Goal: Transaction & Acquisition: Purchase product/service

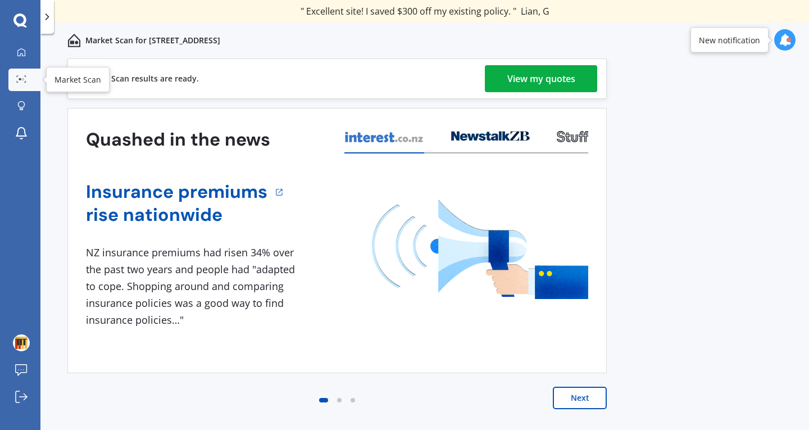
click at [30, 76] on link "Market Scan" at bounding box center [24, 80] width 32 height 22
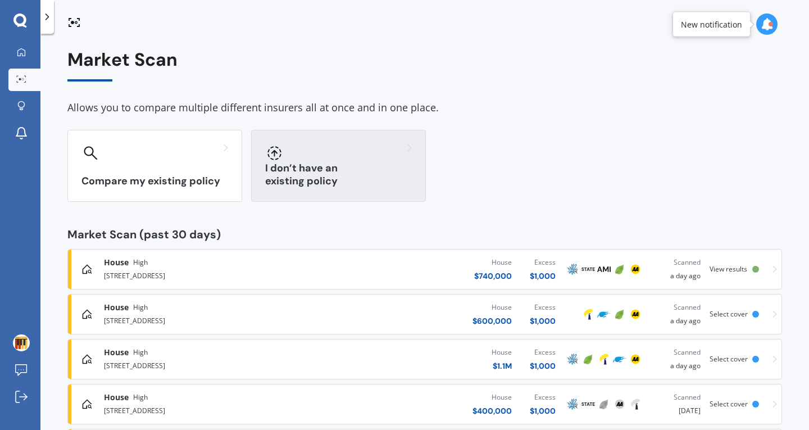
click at [312, 165] on div "I don’t have an existing policy" at bounding box center [338, 166] width 175 height 72
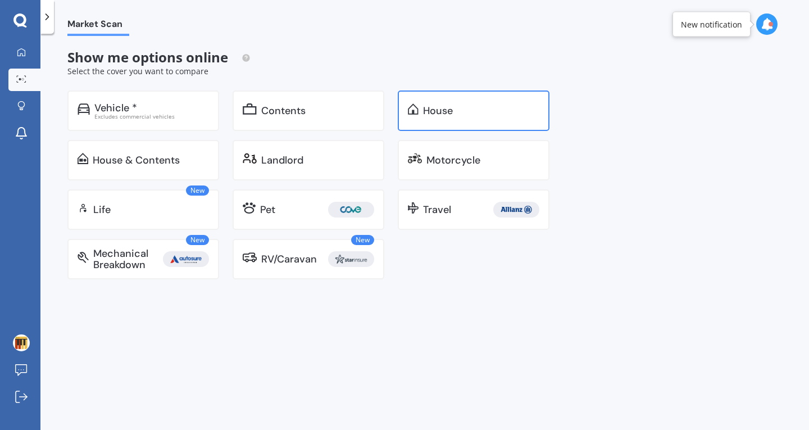
click at [438, 126] on div "House" at bounding box center [474, 110] width 152 height 40
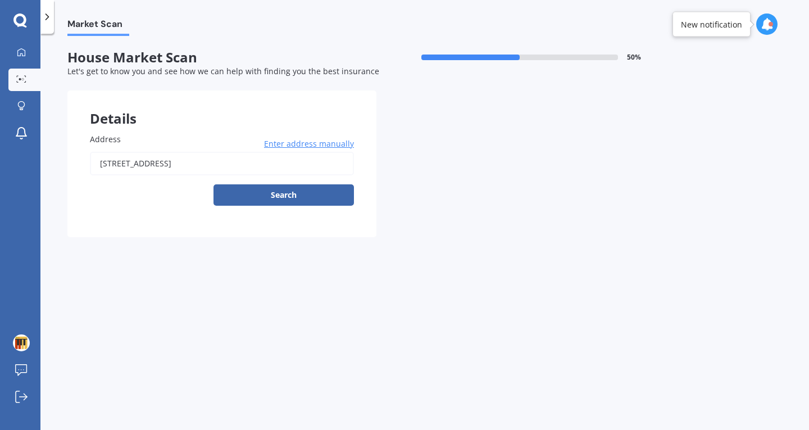
click at [233, 172] on input "[STREET_ADDRESS]" at bounding box center [222, 164] width 264 height 24
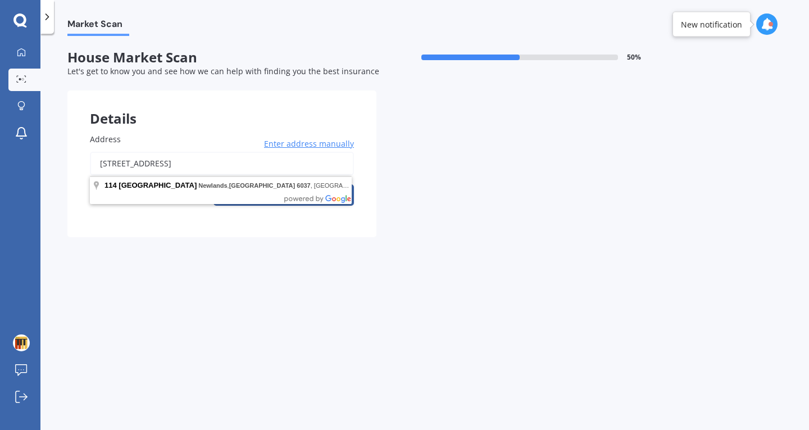
click at [233, 172] on input "[STREET_ADDRESS]" at bounding box center [222, 164] width 264 height 24
paste input "Outstanding Natural Landscapes (SCHED10)"
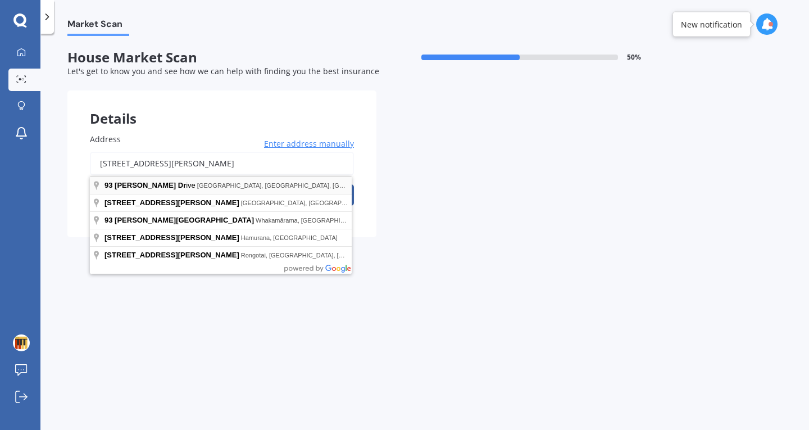
type input "[STREET_ADDRESS][PERSON_NAME]"
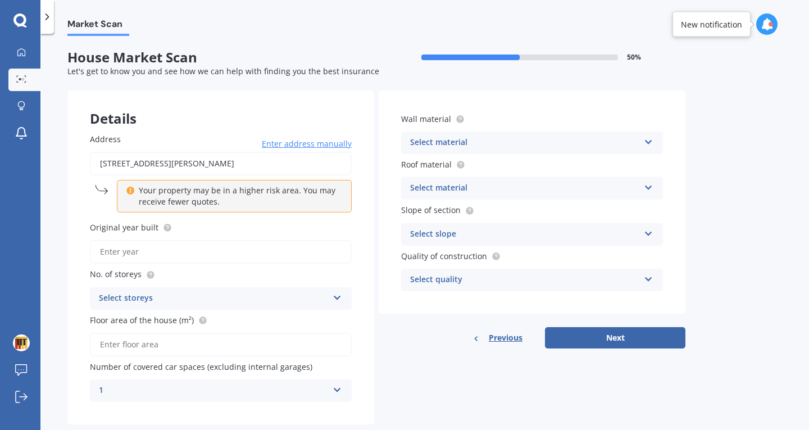
click at [202, 254] on input "Original year built" at bounding box center [221, 252] width 262 height 24
type input "1974"
click at [94, 301] on div "Select storeys 1 2 3 4 5+" at bounding box center [221, 298] width 262 height 22
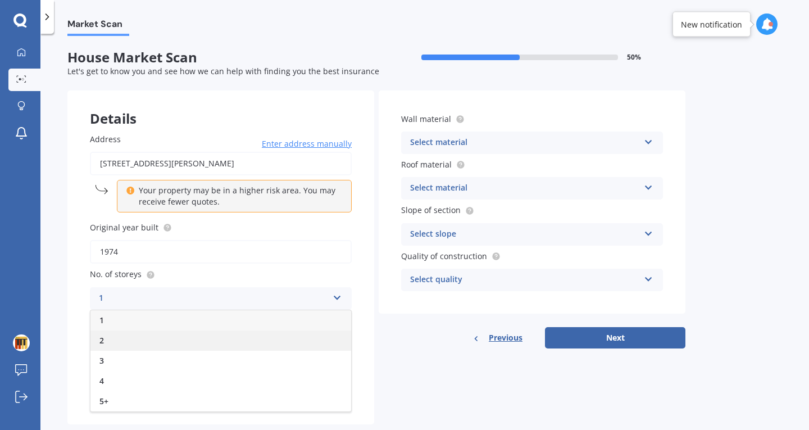
click at [128, 340] on div "2" at bounding box center [220, 340] width 261 height 20
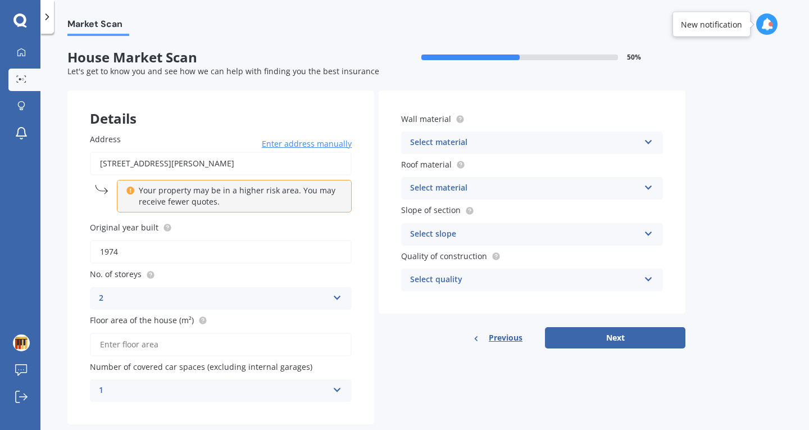
click at [146, 348] on input "Floor area of the house (m²)" at bounding box center [221, 345] width 262 height 24
click at [293, 337] on input "Floor area of the house (m²)" at bounding box center [221, 345] width 262 height 24
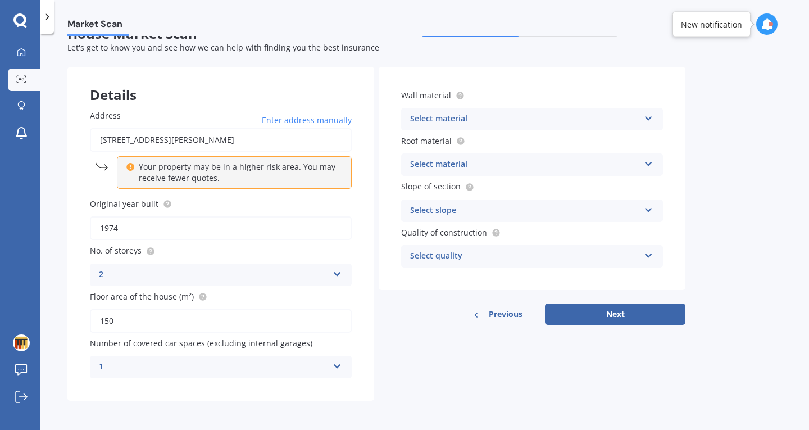
type input "150"
click at [281, 383] on div "Address [STREET_ADDRESS][PERSON_NAME] Enter address manually Your property may …" at bounding box center [220, 243] width 307 height 313
click at [257, 358] on div "1 0 1 2 3 4 5+" at bounding box center [221, 367] width 262 height 22
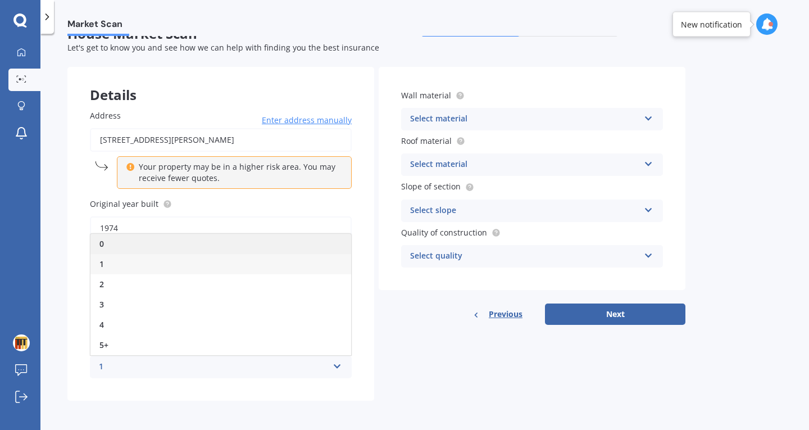
click at [183, 240] on div "0" at bounding box center [220, 244] width 261 height 20
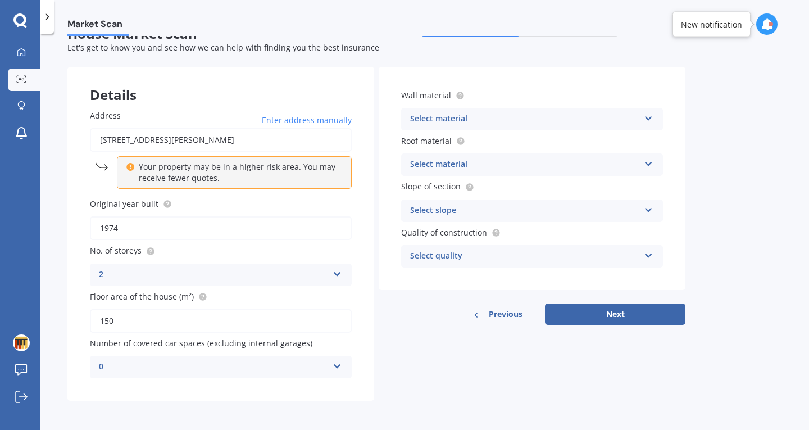
click at [439, 116] on div "Select material" at bounding box center [524, 118] width 229 height 13
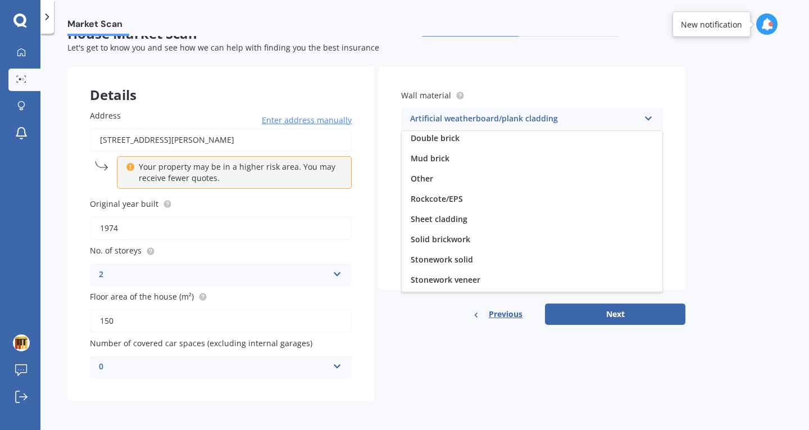
scroll to position [102, 0]
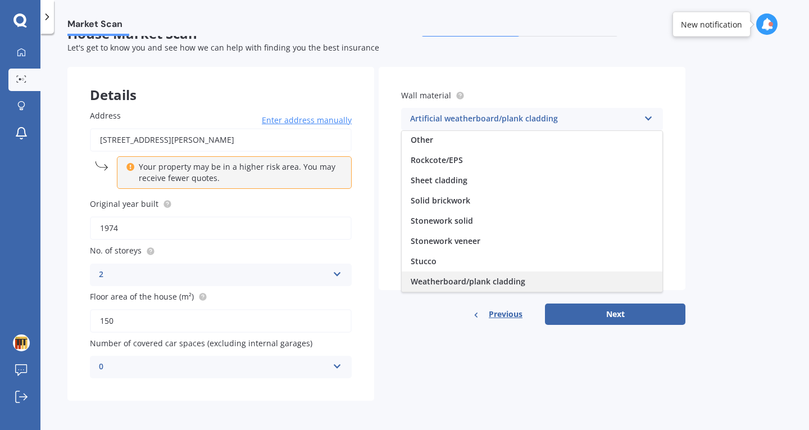
click at [464, 281] on span "Weatherboard/plank cladding" at bounding box center [468, 281] width 115 height 11
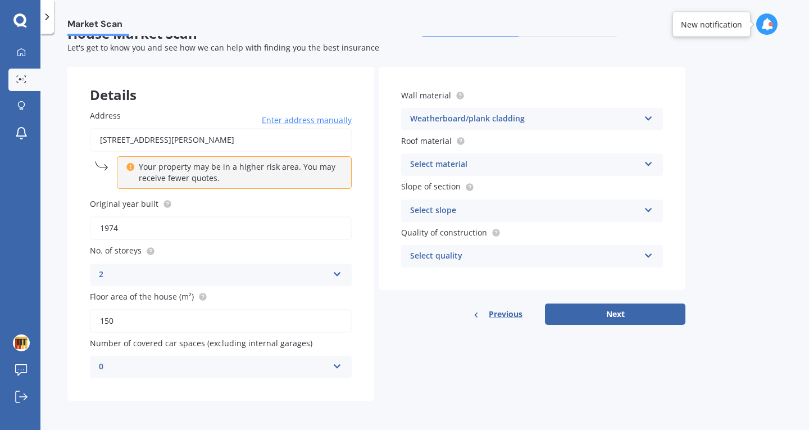
click at [431, 166] on div "Select material" at bounding box center [524, 164] width 229 height 13
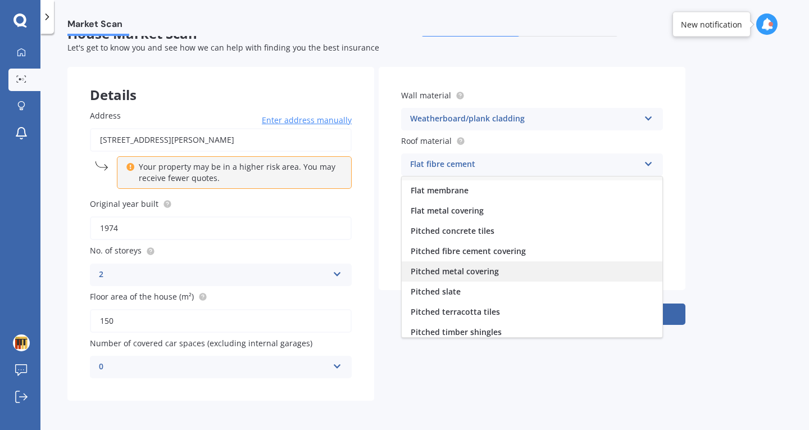
scroll to position [0, 0]
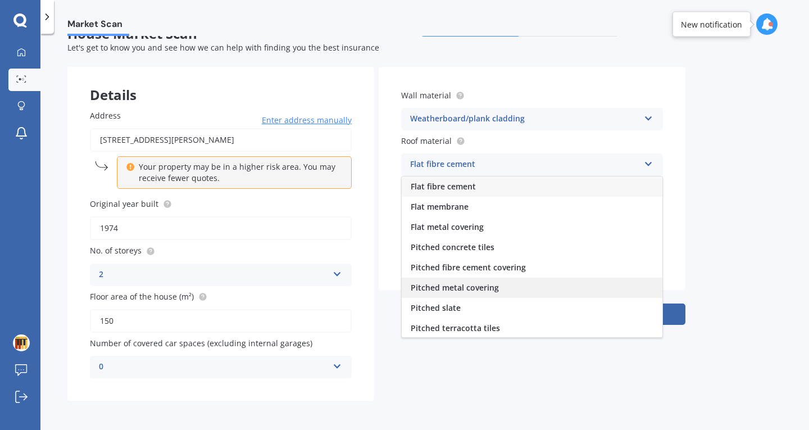
click at [474, 290] on span "Pitched metal covering" at bounding box center [455, 287] width 88 height 11
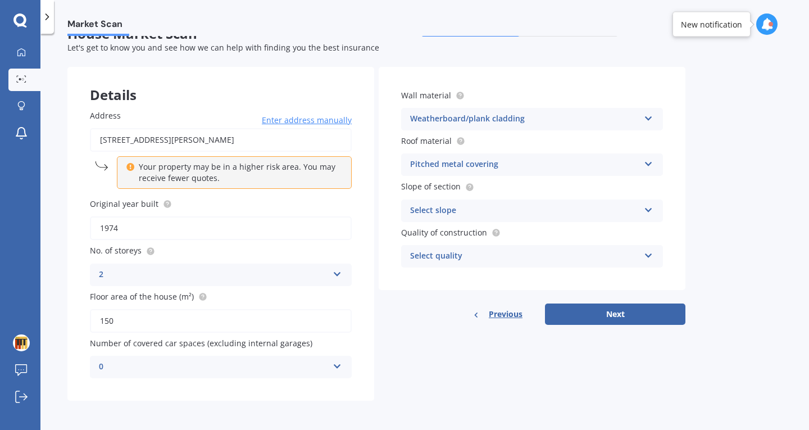
click at [450, 210] on div "Select slope" at bounding box center [524, 210] width 229 height 13
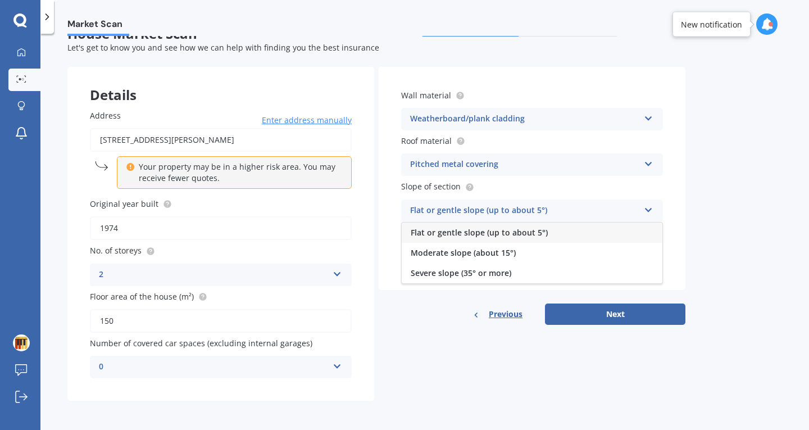
click at [457, 238] on div "Flat or gentle slope (up to about 5°)" at bounding box center [532, 232] width 261 height 20
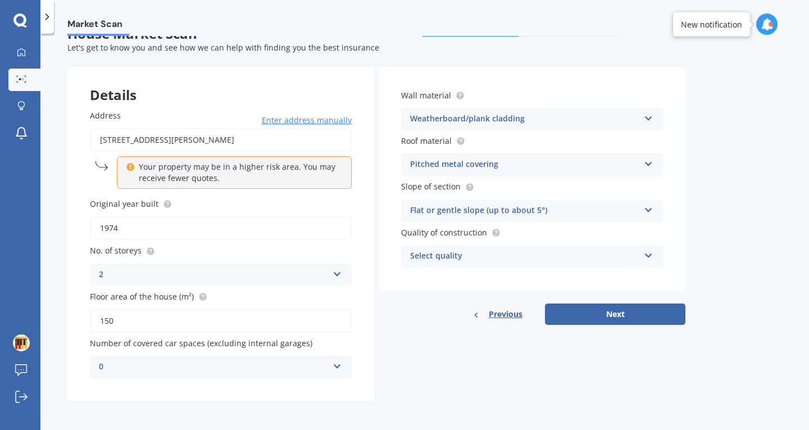
click at [467, 260] on div "Select quality" at bounding box center [524, 255] width 229 height 13
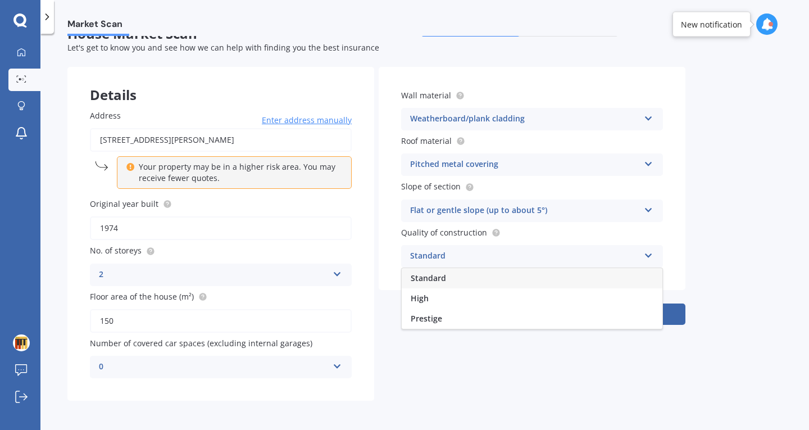
click at [463, 271] on div "Standard" at bounding box center [532, 278] width 261 height 20
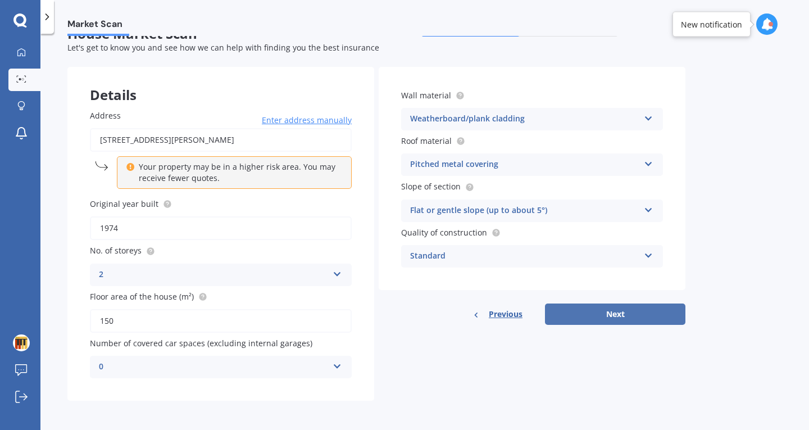
click at [599, 307] on button "Next" at bounding box center [615, 313] width 140 height 21
select select "06"
select select "09"
select select "1996"
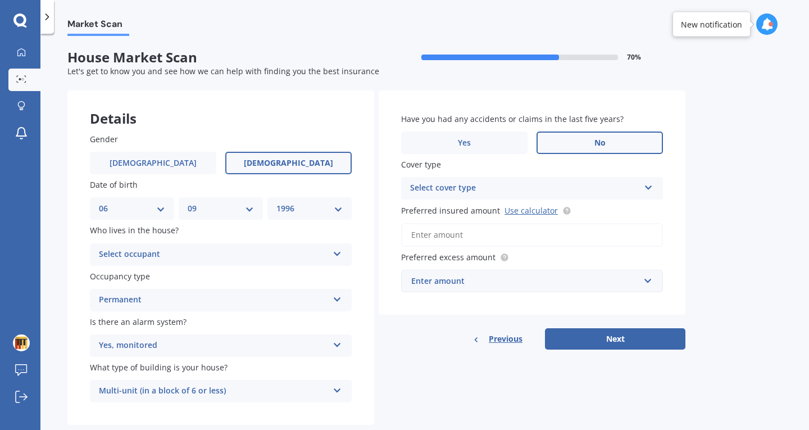
click at [530, 189] on div "Select cover type" at bounding box center [524, 187] width 229 height 13
click at [508, 219] on div "High" at bounding box center [532, 210] width 261 height 20
click at [504, 239] on input "Preferred insured amount Use calculator" at bounding box center [532, 235] width 262 height 24
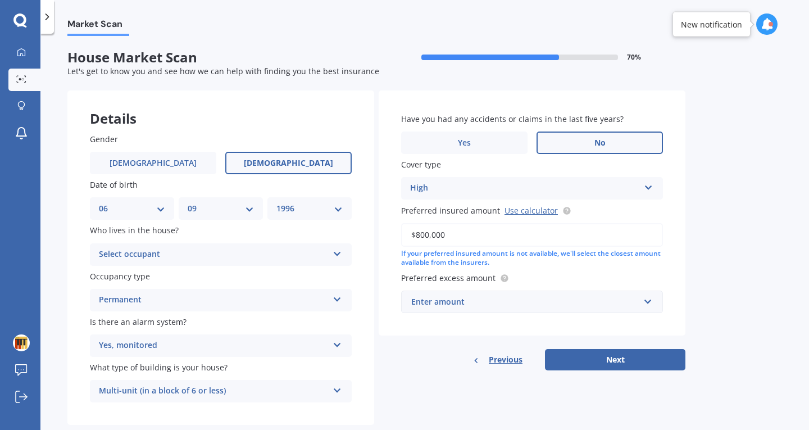
type input "$800,000"
click at [476, 310] on input "text" at bounding box center [528, 301] width 252 height 21
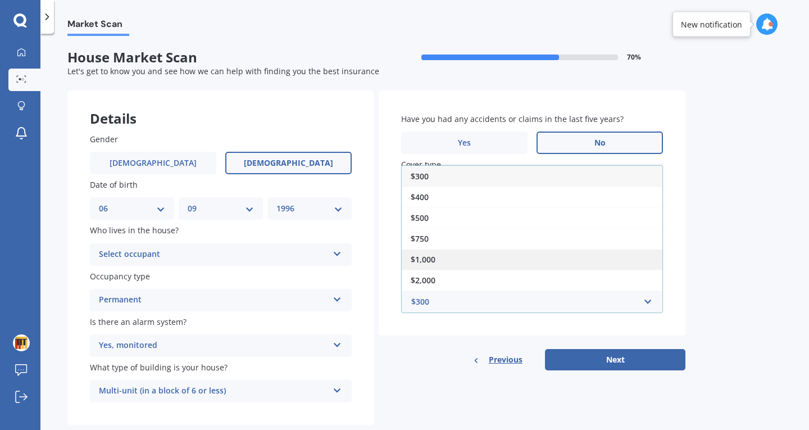
click at [453, 265] on div "$1,000" at bounding box center [532, 259] width 261 height 21
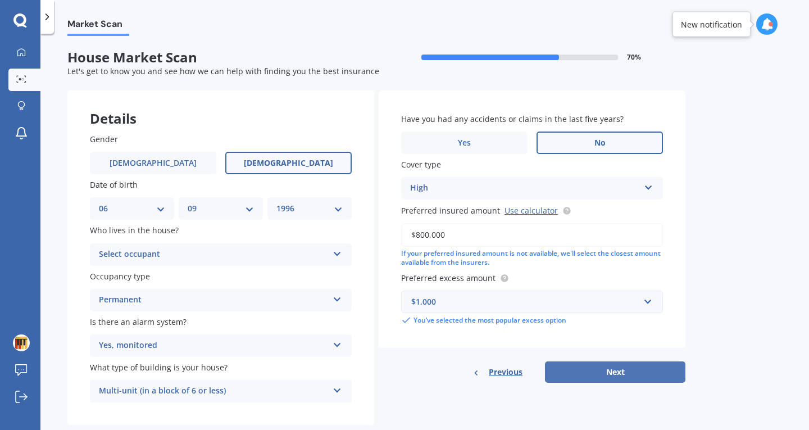
click at [584, 381] on button "Next" at bounding box center [615, 371] width 140 height 21
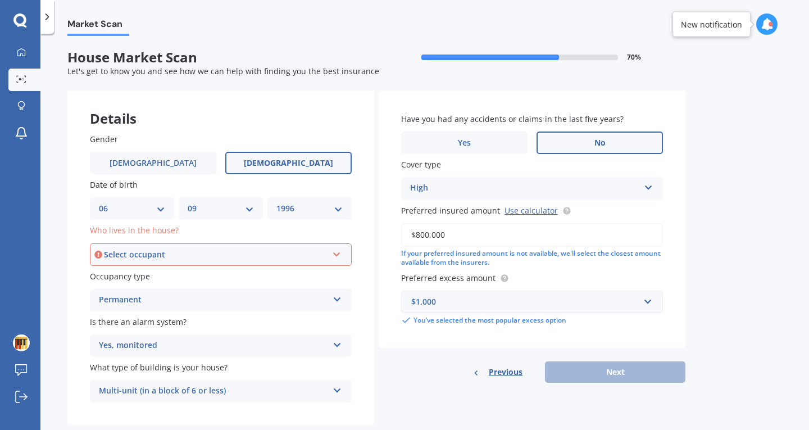
click at [317, 259] on div "Select occupant" at bounding box center [216, 254] width 224 height 12
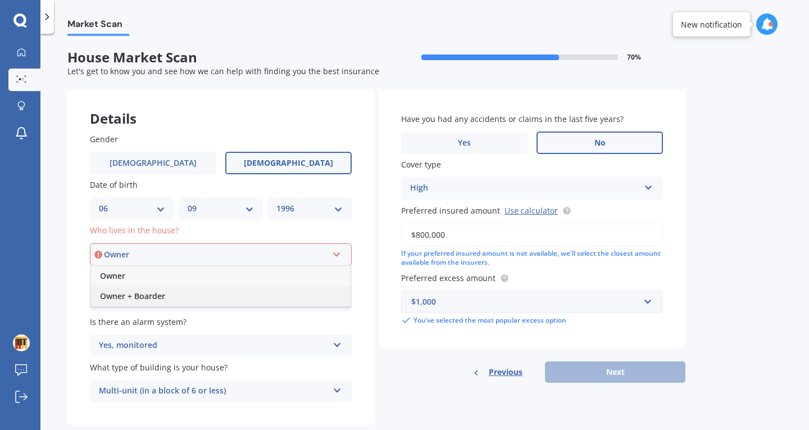
click at [289, 293] on div "Owner + Boarder" at bounding box center [221, 296] width 260 height 20
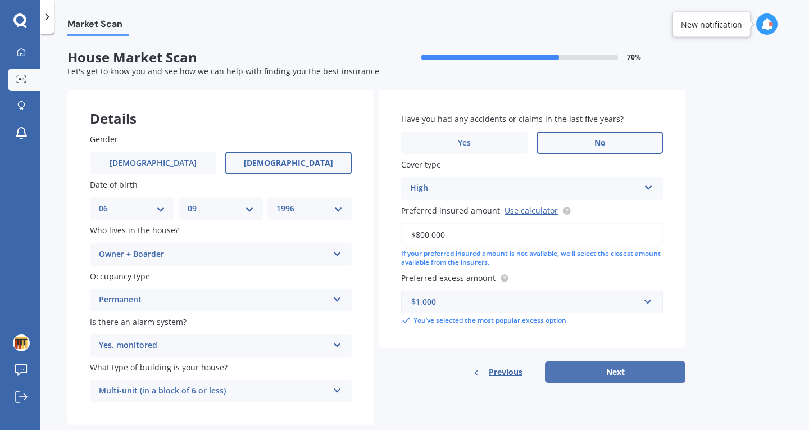
click at [608, 370] on button "Next" at bounding box center [615, 371] width 140 height 21
select select "06"
select select "09"
select select "1996"
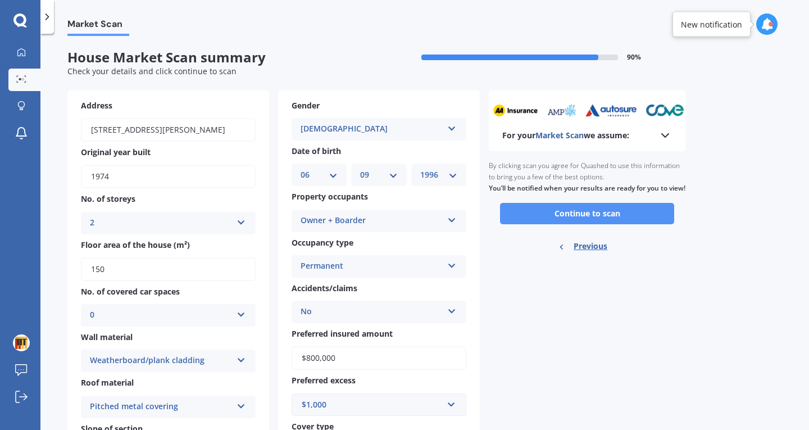
click at [547, 224] on button "Continue to scan" at bounding box center [587, 213] width 174 height 21
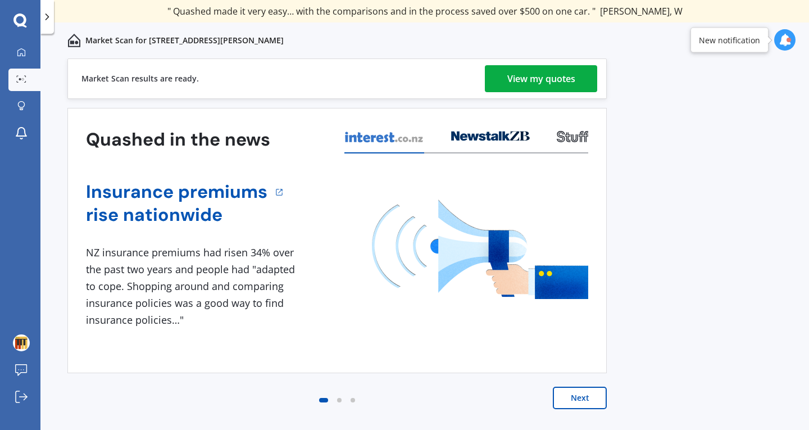
click at [546, 79] on div "View my quotes" at bounding box center [541, 78] width 68 height 27
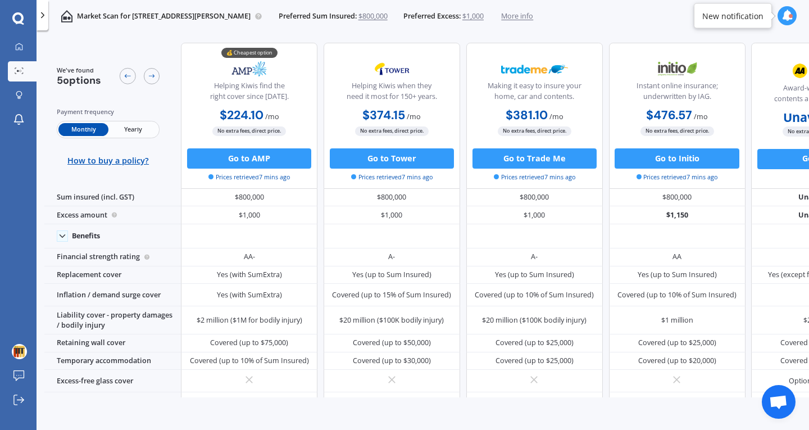
click at [144, 133] on span "Yearly" at bounding box center [132, 129] width 49 height 13
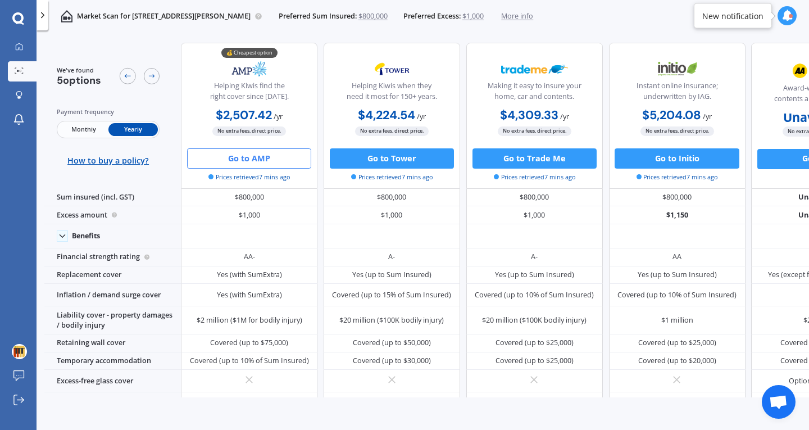
click at [264, 155] on button "Go to AMP" at bounding box center [249, 158] width 124 height 20
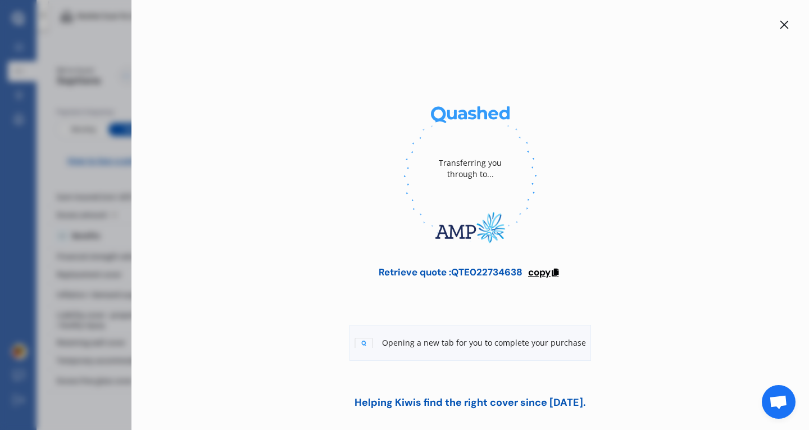
click at [537, 268] on span "copy" at bounding box center [539, 272] width 22 height 12
